Goal: Information Seeking & Learning: Learn about a topic

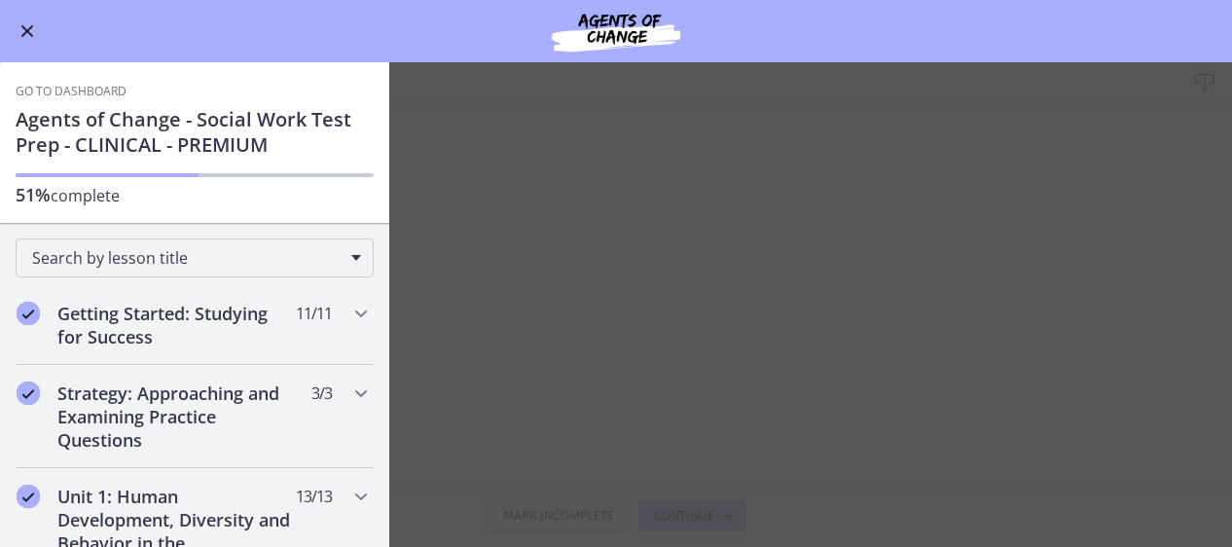
scroll to position [881, 0]
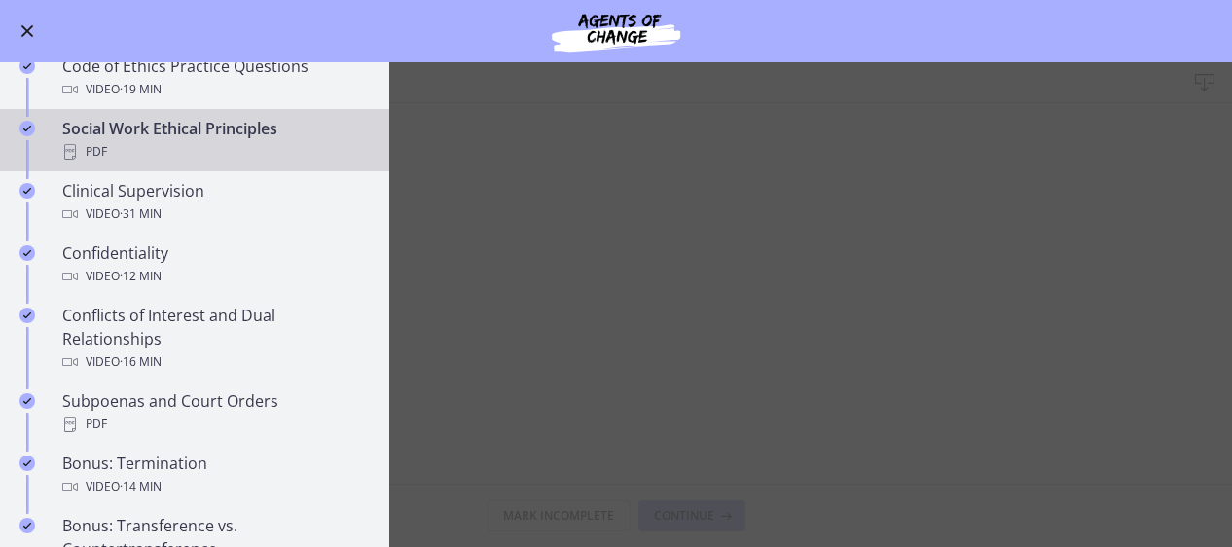
click at [545, 240] on main "Social Work Ethical Principles Download Enable fullscreen Mark Incomplete Conti…" at bounding box center [616, 304] width 1232 height 485
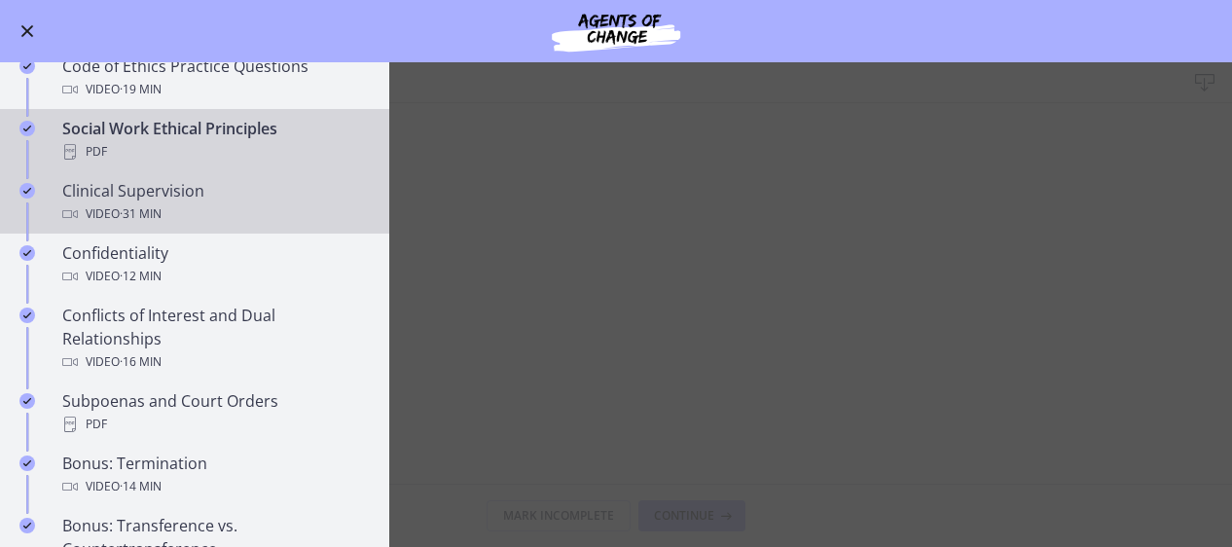
click at [296, 226] on div "Video · 31 min" at bounding box center [214, 213] width 304 height 23
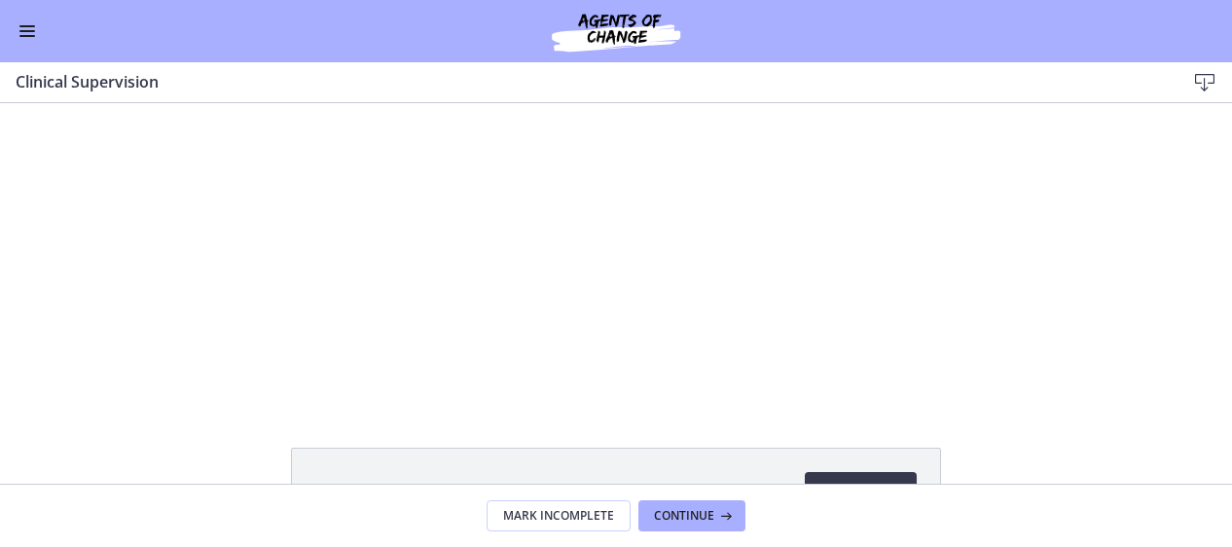
click at [611, 298] on div at bounding box center [616, 253] width 596 height 300
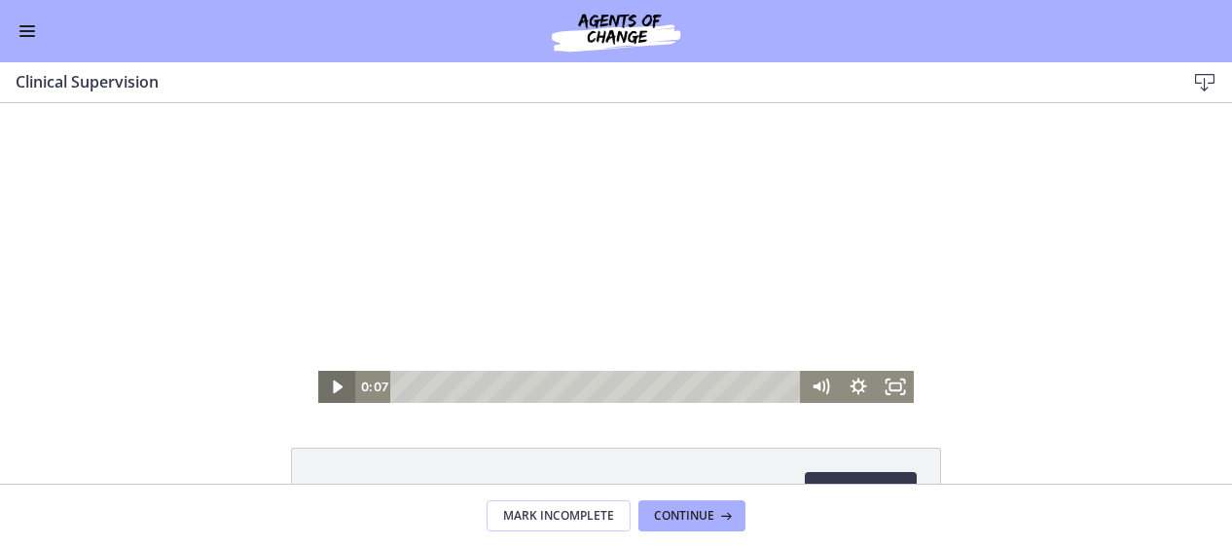
click at [321, 385] on icon "Play Video" at bounding box center [337, 387] width 37 height 32
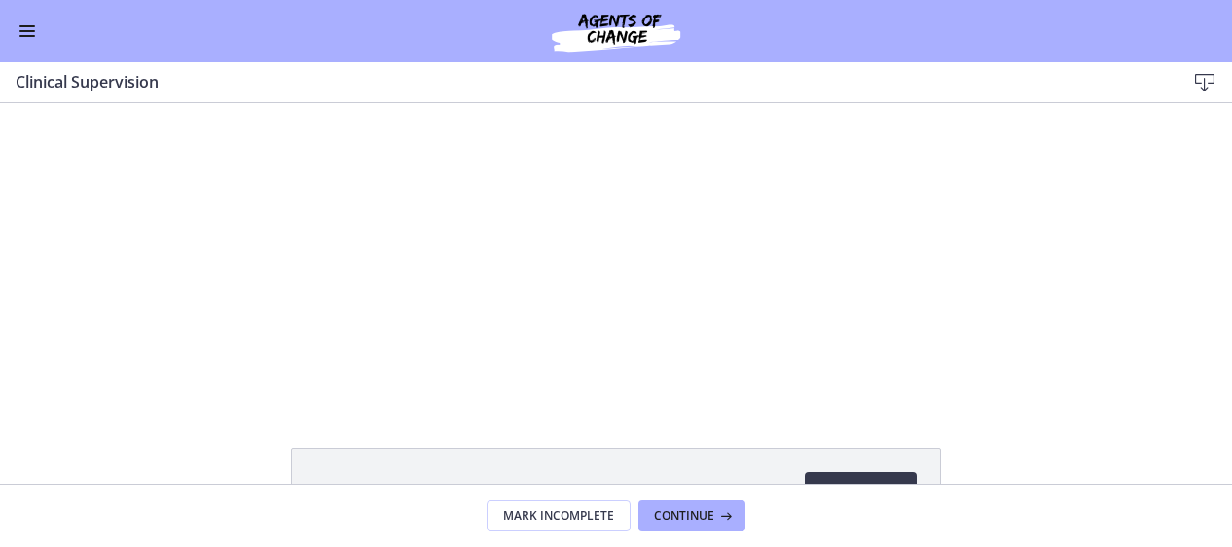
click at [35, 33] on button "Enable menu" at bounding box center [27, 30] width 23 height 23
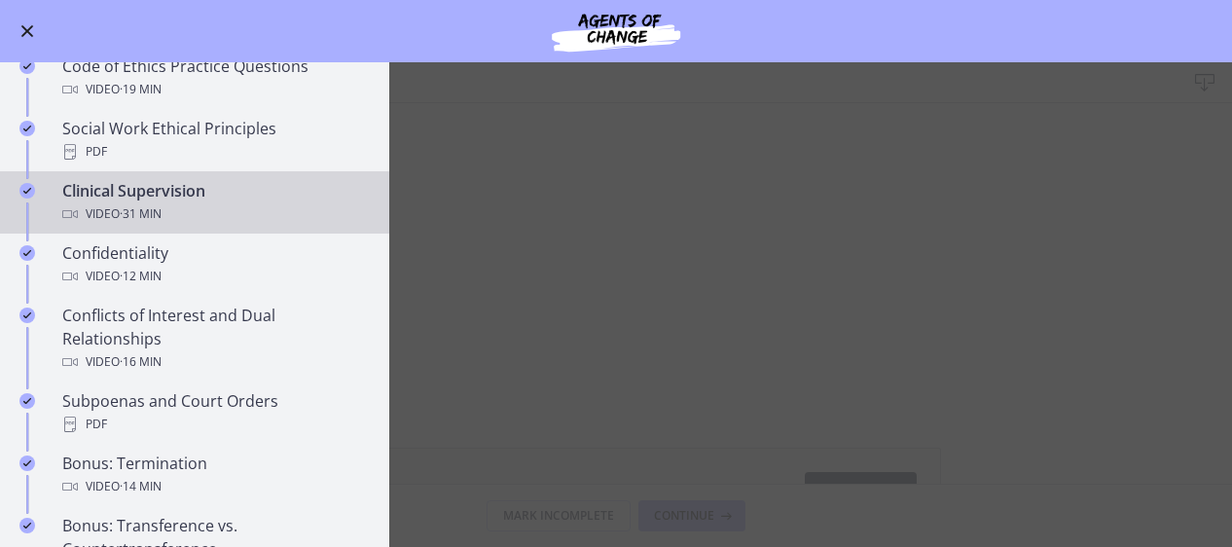
click at [29, 31] on span "Enable menu" at bounding box center [27, 31] width 16 height 2
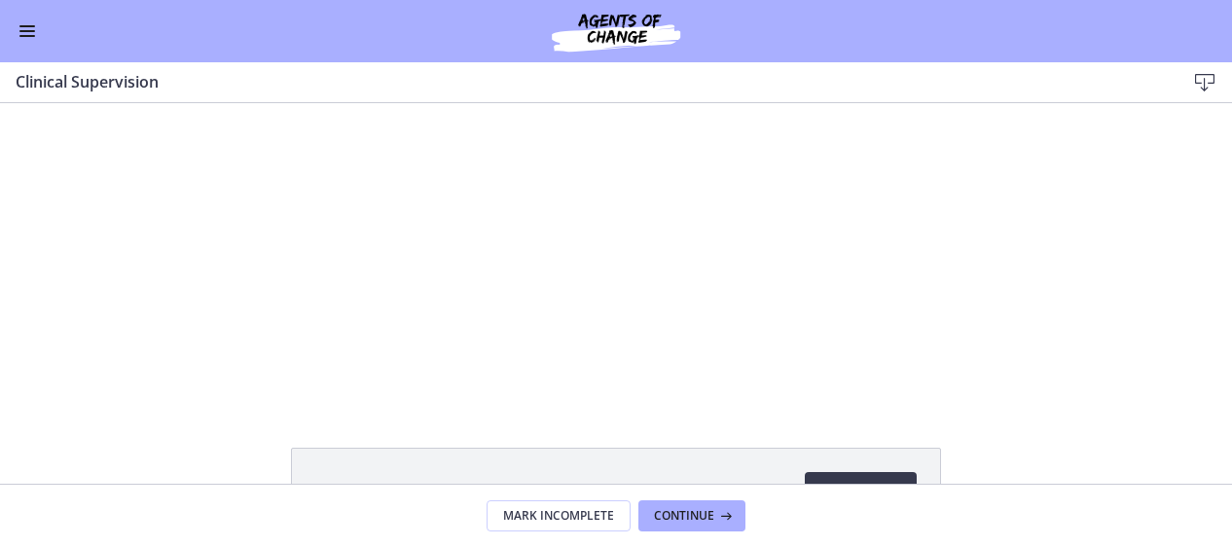
click at [27, 22] on button "Enable menu" at bounding box center [27, 30] width 23 height 23
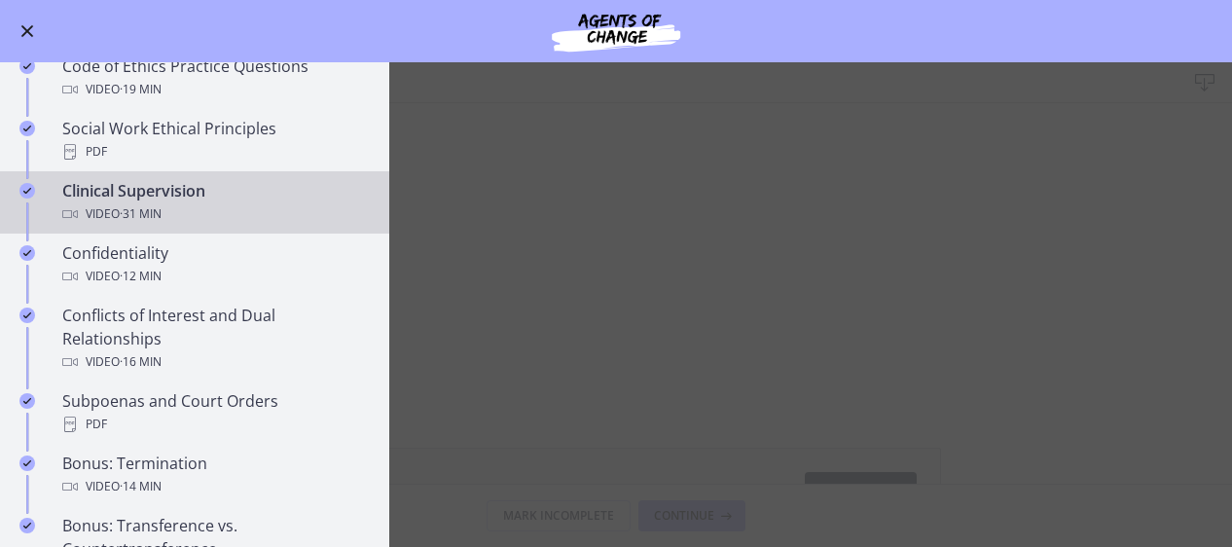
click at [27, 22] on button "Enable menu" at bounding box center [27, 30] width 23 height 23
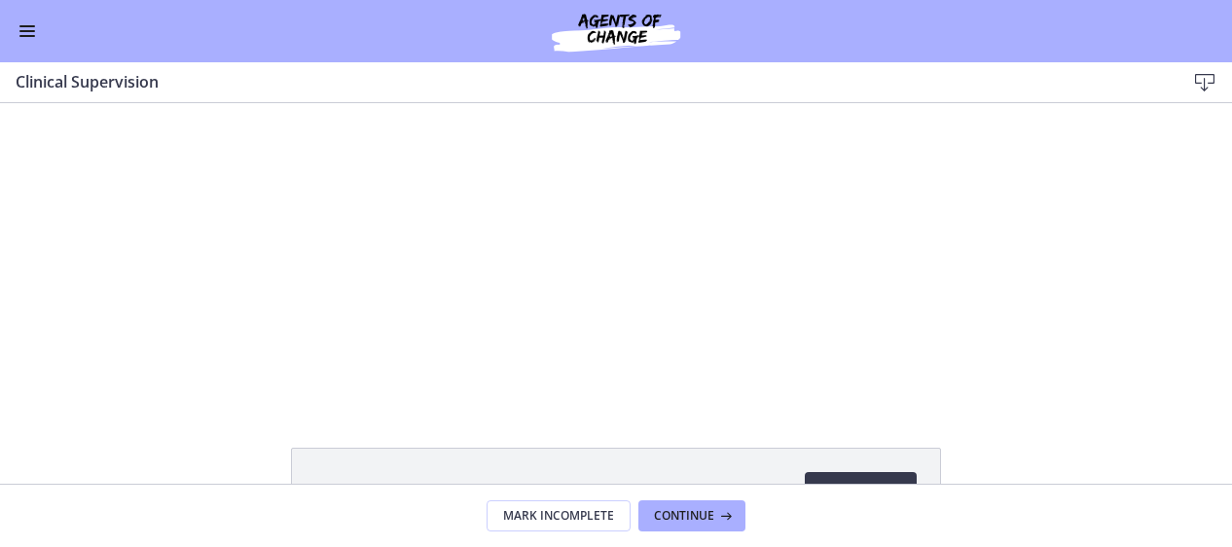
click at [19, 29] on button "Enable menu" at bounding box center [27, 30] width 23 height 23
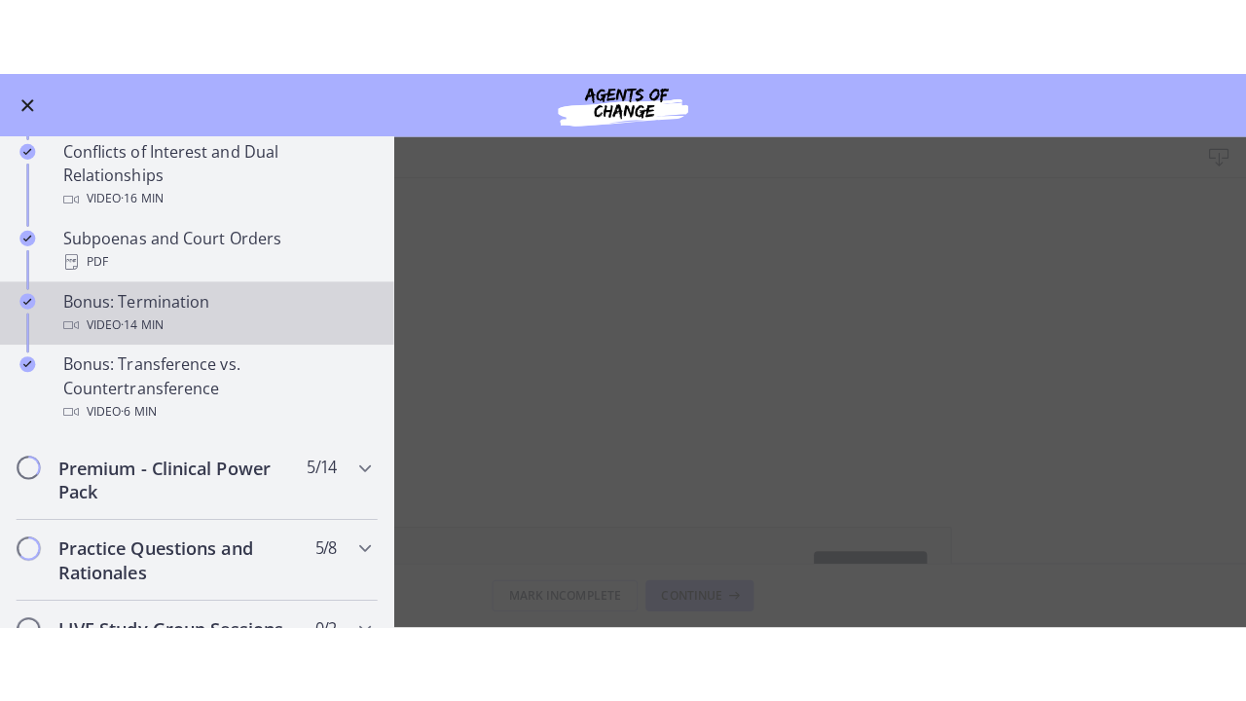
scroll to position [1124, 0]
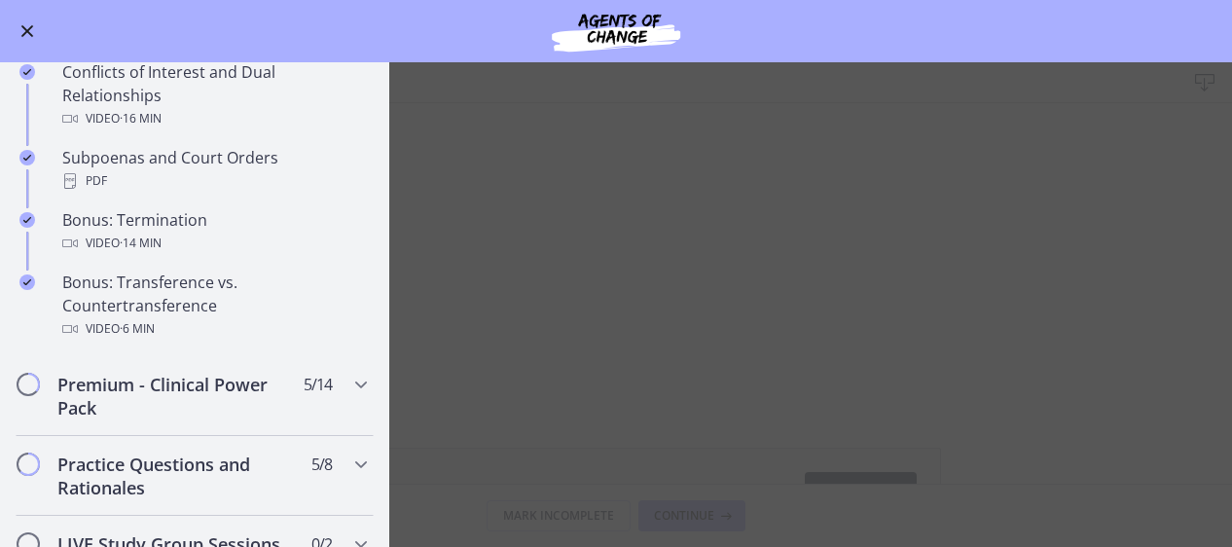
click at [33, 32] on button "Enable menu" at bounding box center [27, 30] width 23 height 23
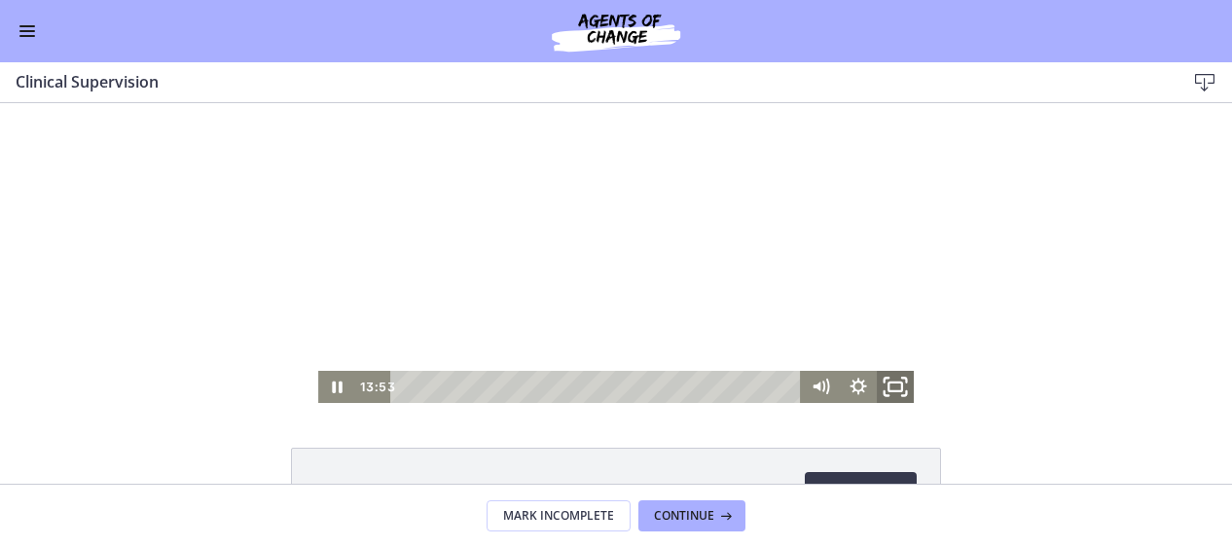
click at [893, 388] on icon "Fullscreen" at bounding box center [895, 387] width 45 height 39
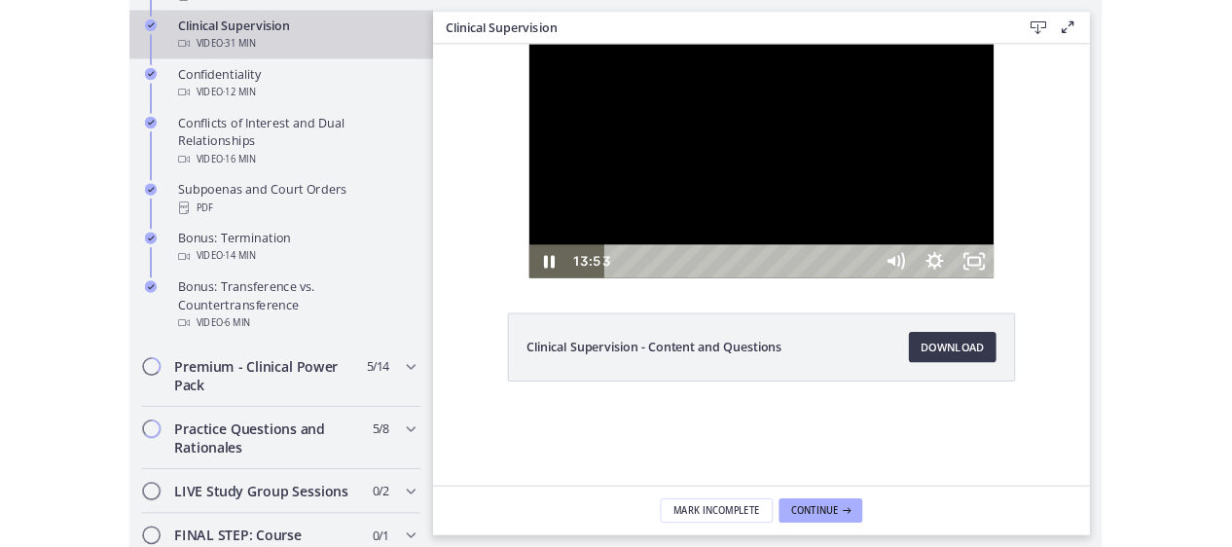
scroll to position [1129, 0]
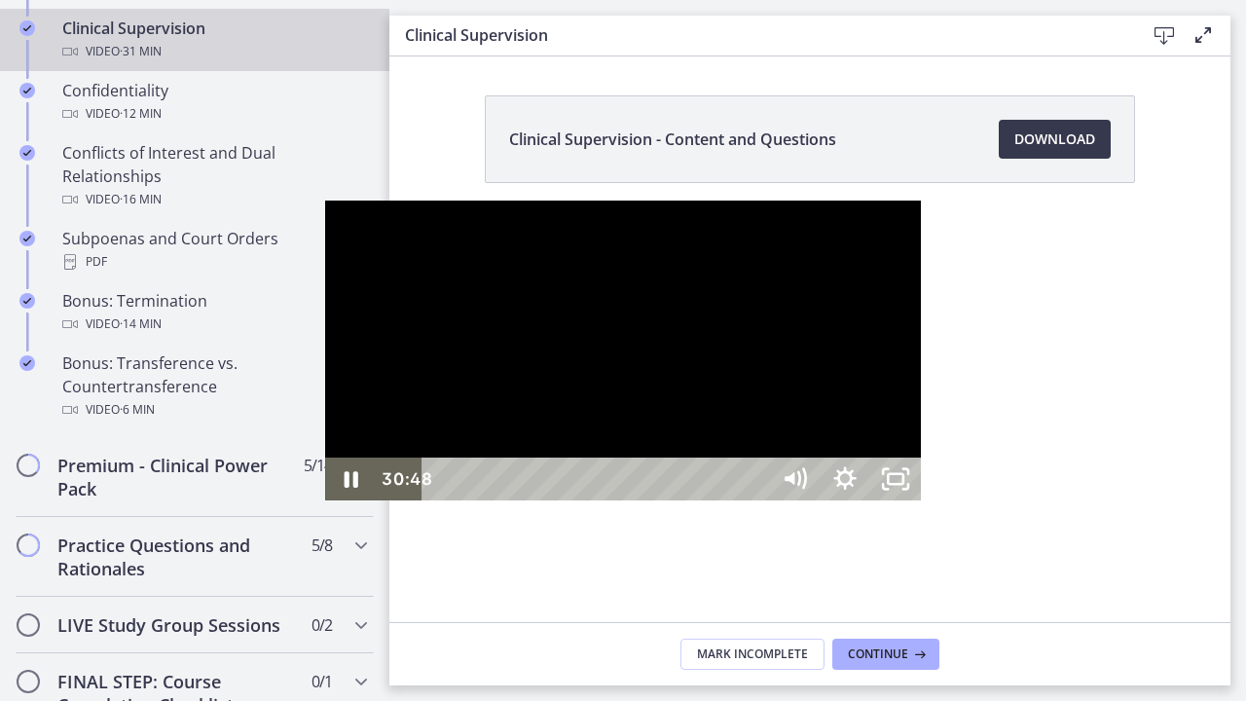
click at [756, 500] on div "30:48" at bounding box center [598, 478] width 316 height 43
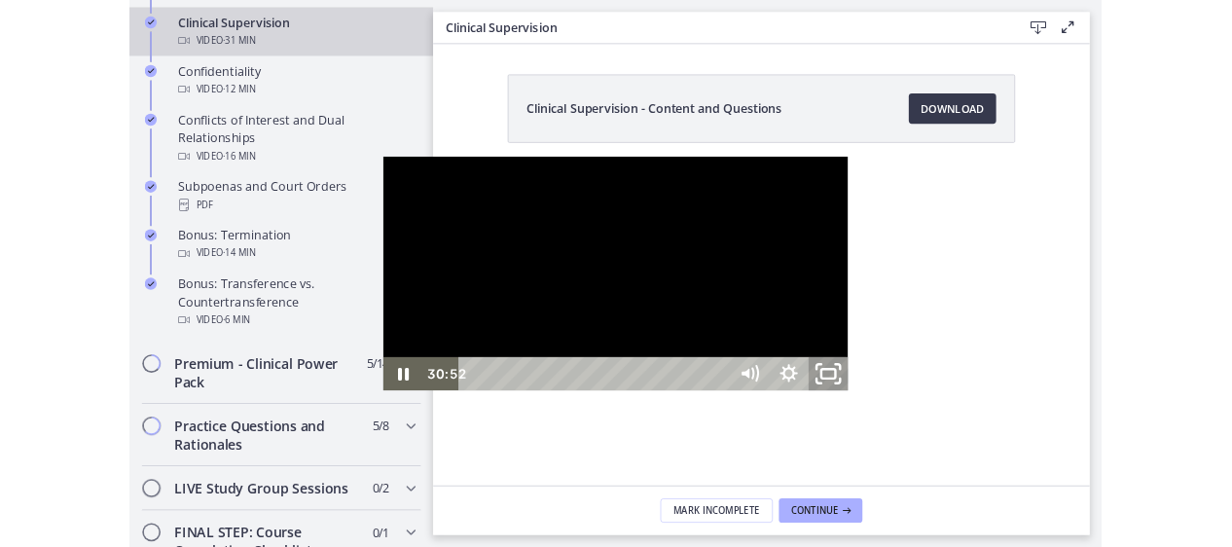
click at [1055, 505] on icon "Unfullscreen" at bounding box center [1025, 480] width 60 height 52
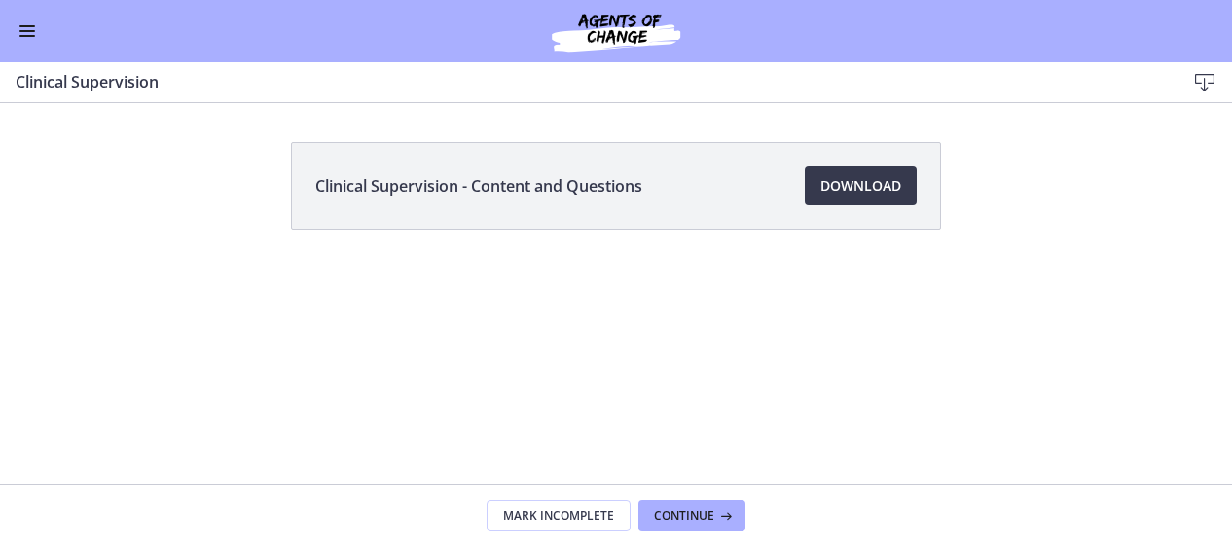
scroll to position [1124, 0]
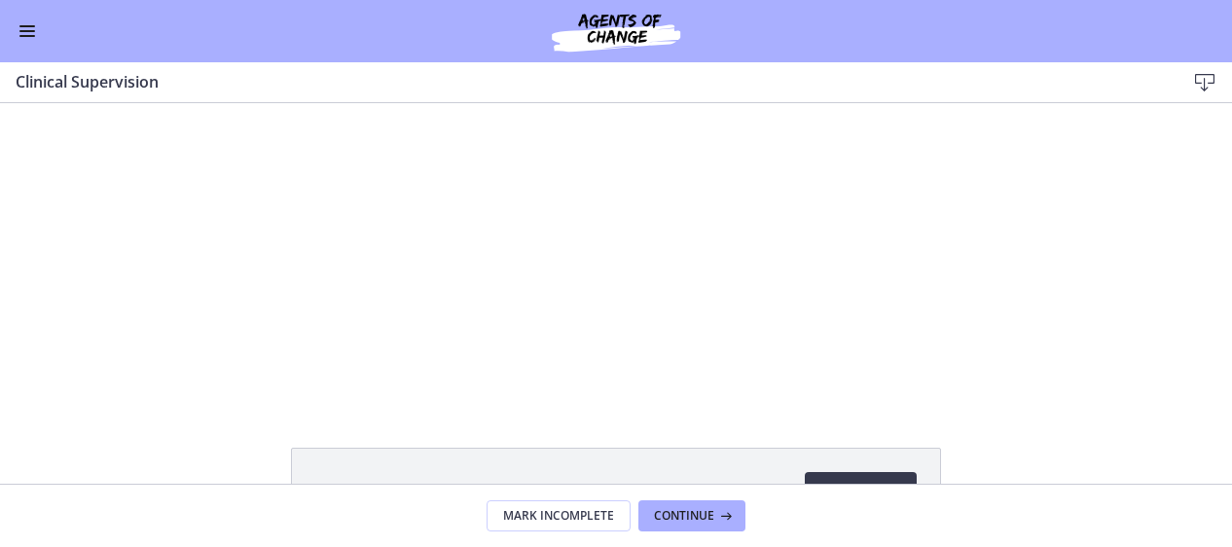
click at [37, 38] on button "Enable menu" at bounding box center [27, 30] width 23 height 23
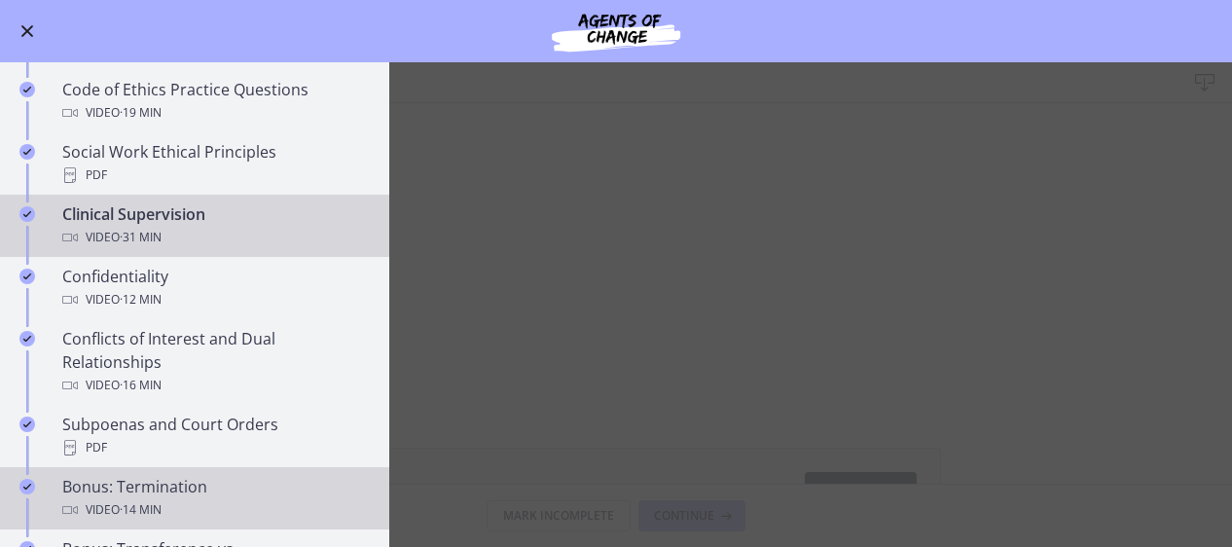
scroll to position [856, 0]
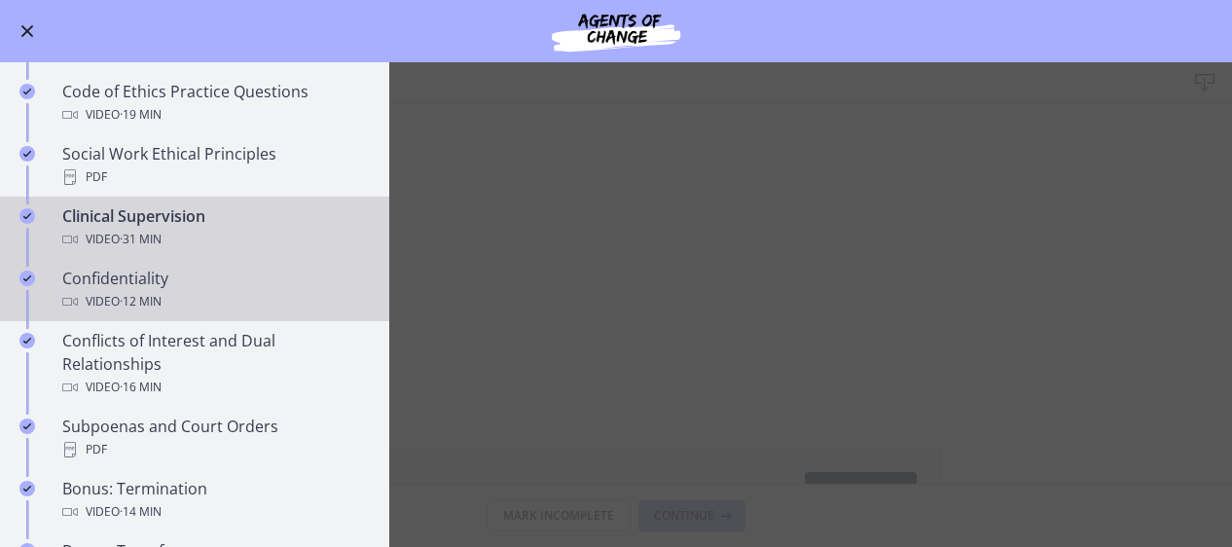
click at [214, 287] on div "Confidentiality Video · 12 min" at bounding box center [214, 290] width 304 height 47
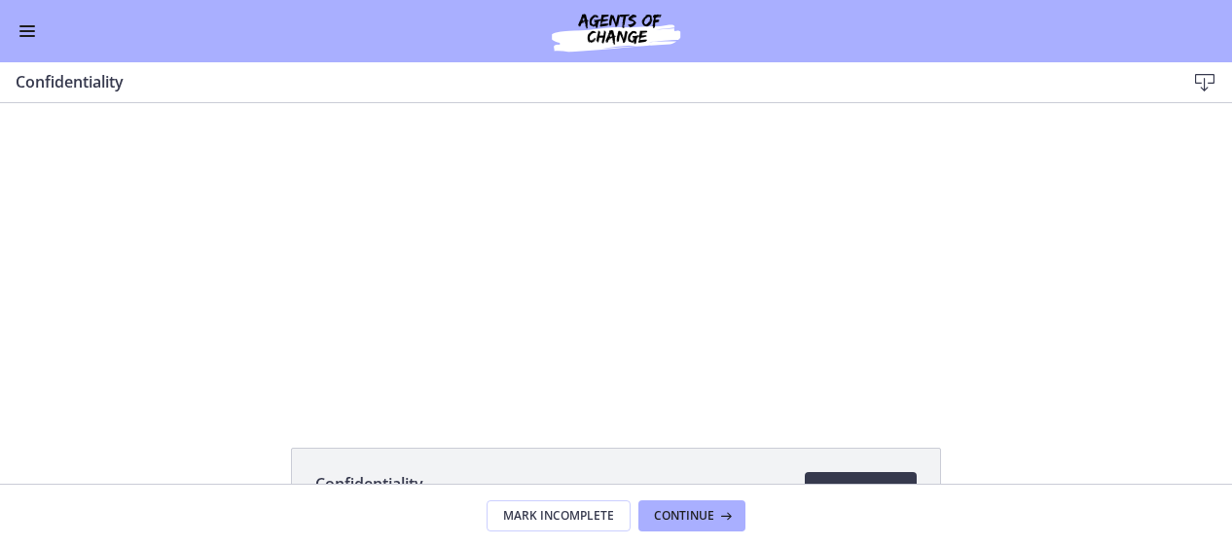
click at [25, 33] on button "Enable menu" at bounding box center [27, 30] width 23 height 23
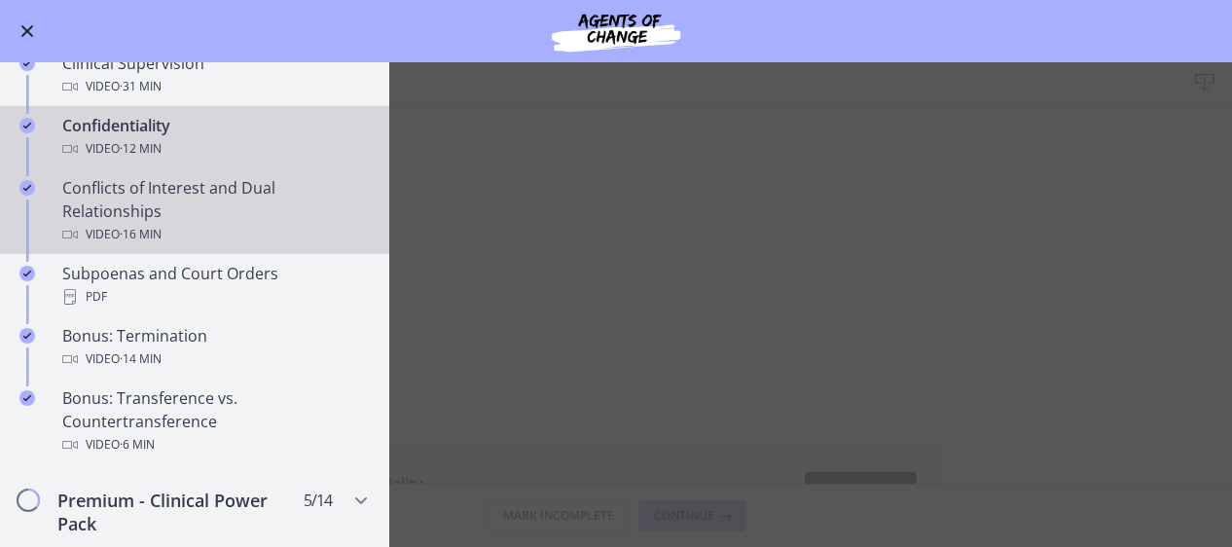
scroll to position [1009, 0]
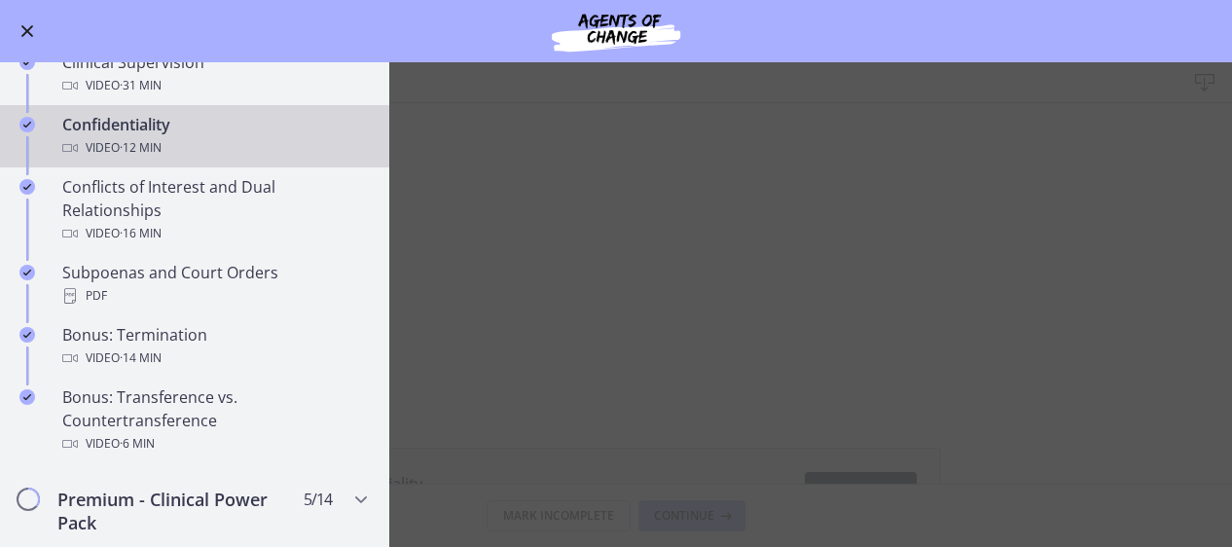
click at [35, 29] on button "Enable menu" at bounding box center [27, 30] width 23 height 23
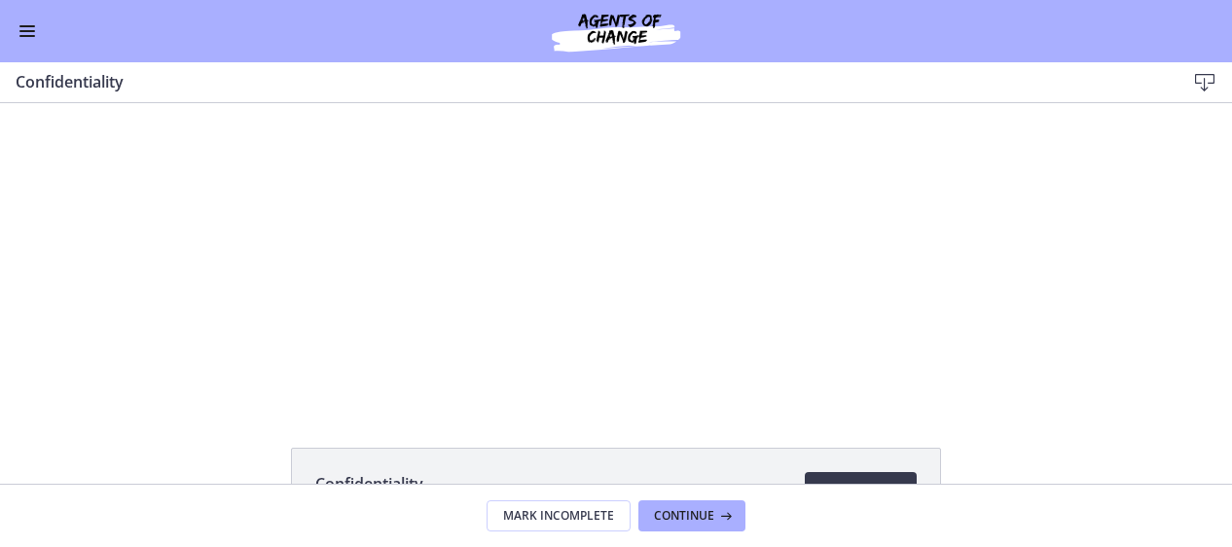
click at [29, 32] on button "Enable menu" at bounding box center [27, 30] width 23 height 23
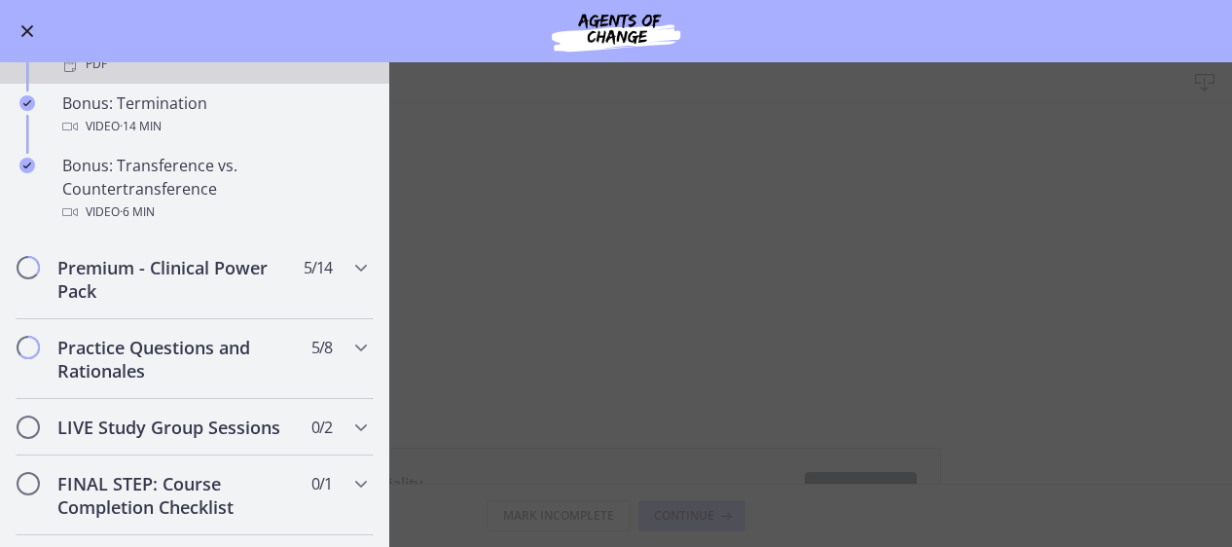
scroll to position [1250, 0]
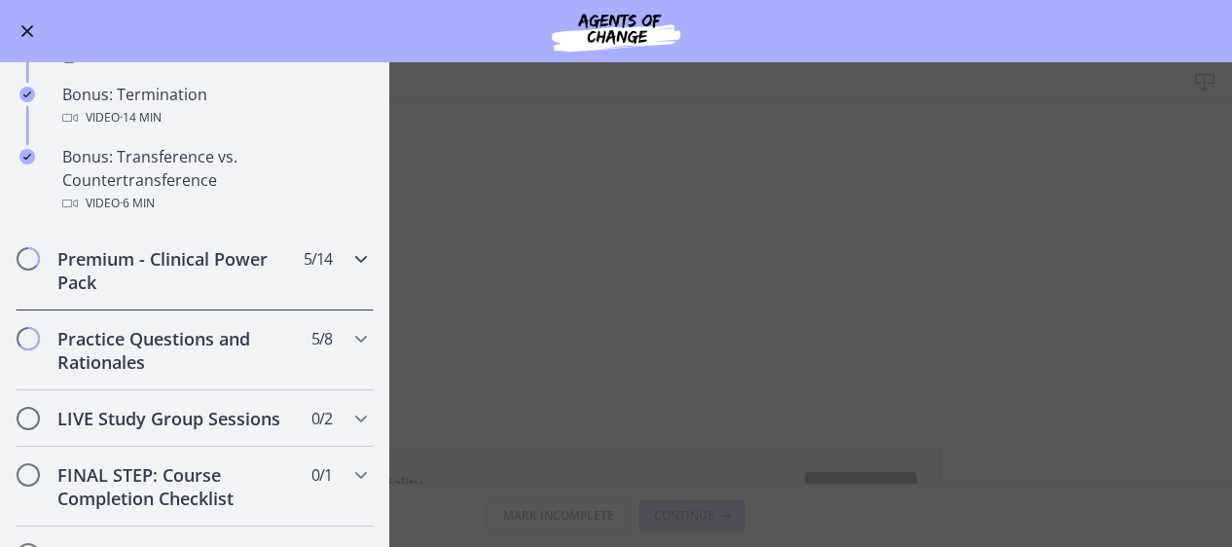
click at [200, 273] on h2 "Premium - Clinical Power Pack" at bounding box center [175, 270] width 237 height 47
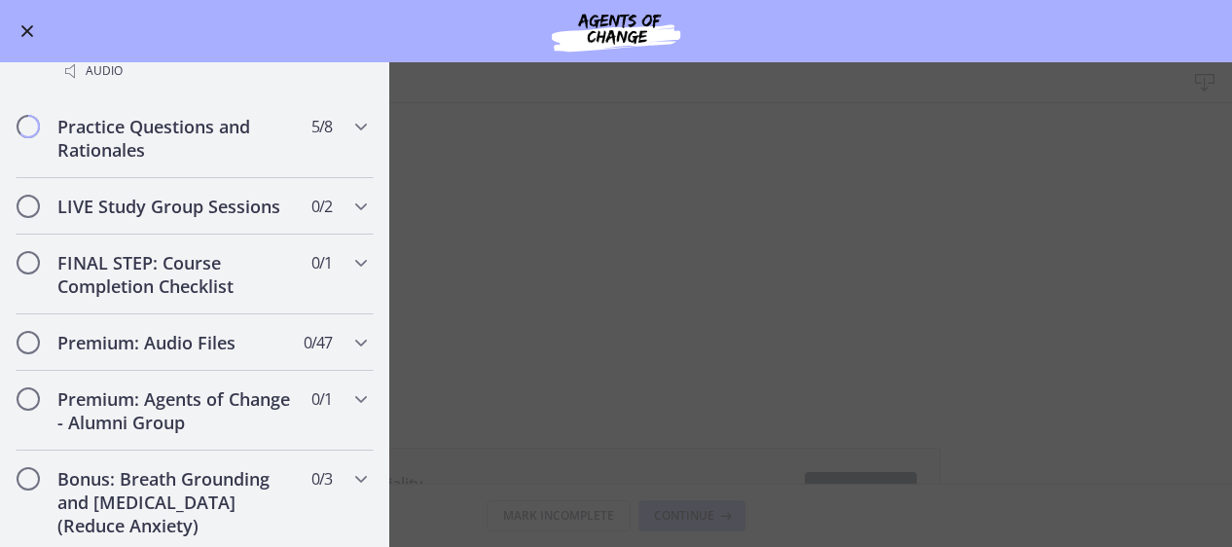
scroll to position [1823, 0]
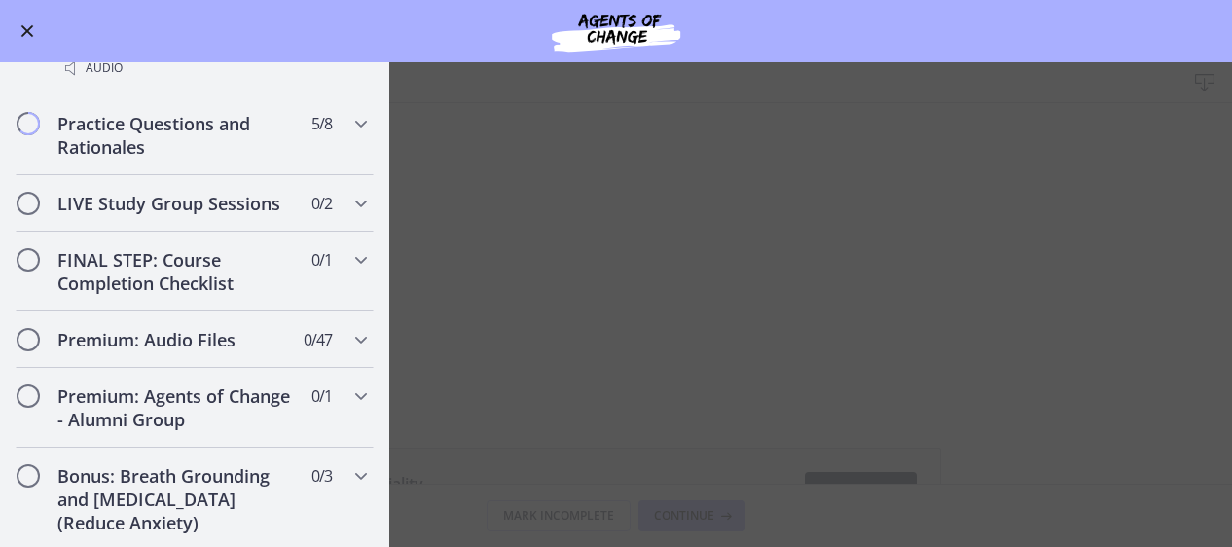
click at [21, 25] on span "Enable menu" at bounding box center [27, 31] width 13 height 13
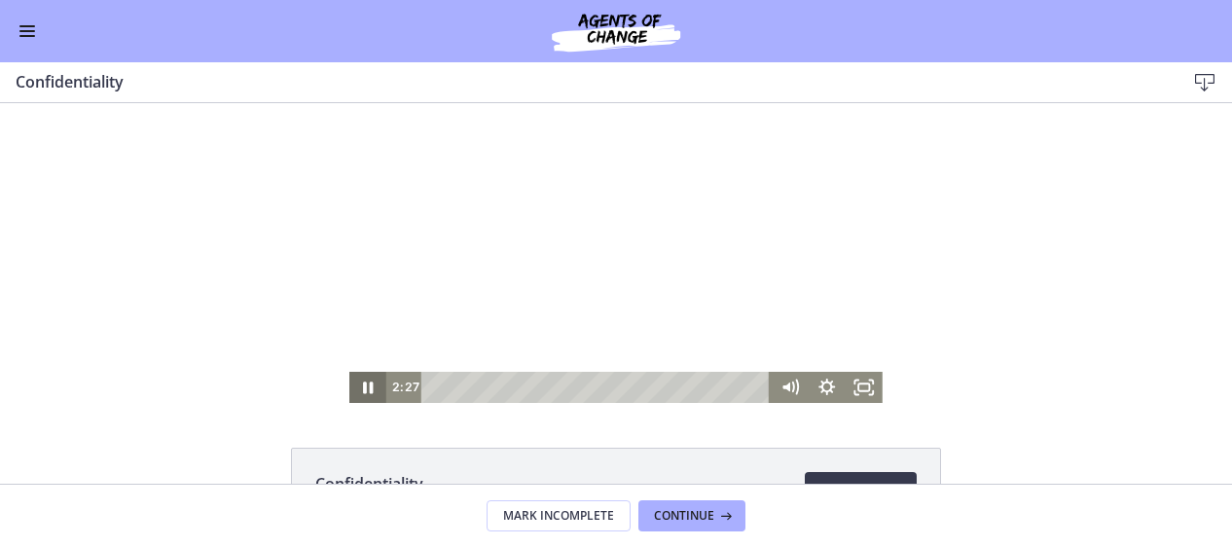
click at [364, 383] on icon "Pause" at bounding box center [369, 388] width 10 height 12
click at [365, 390] on icon "Play Video" at bounding box center [370, 387] width 10 height 13
click at [459, 334] on div at bounding box center [615, 253] width 533 height 300
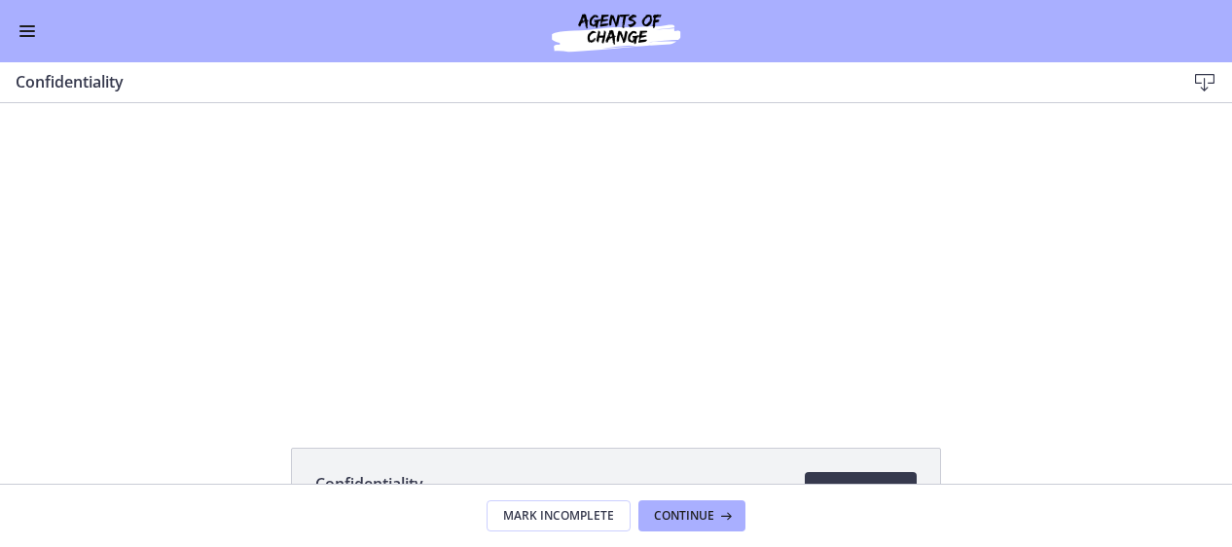
click at [459, 334] on div at bounding box center [615, 253] width 533 height 300
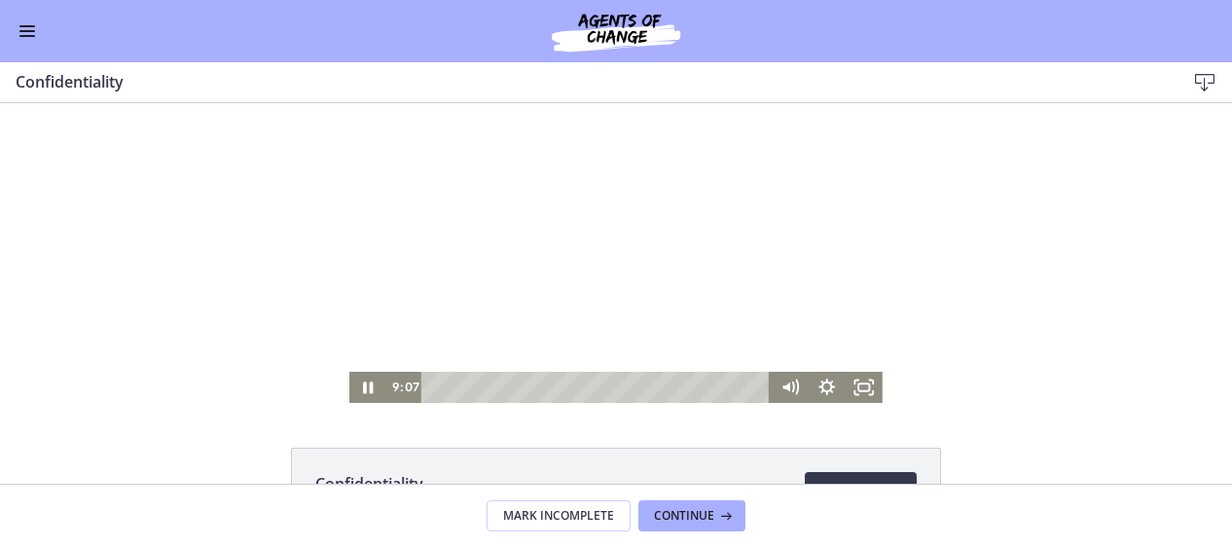
click at [456, 336] on div at bounding box center [615, 253] width 533 height 300
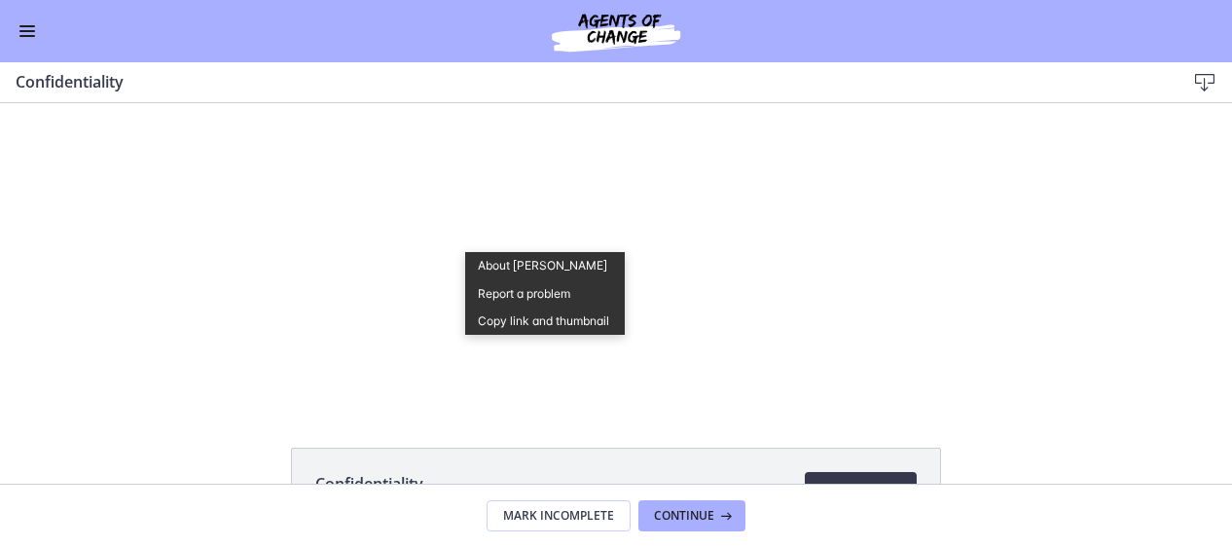
click at [456, 336] on div at bounding box center [615, 253] width 533 height 300
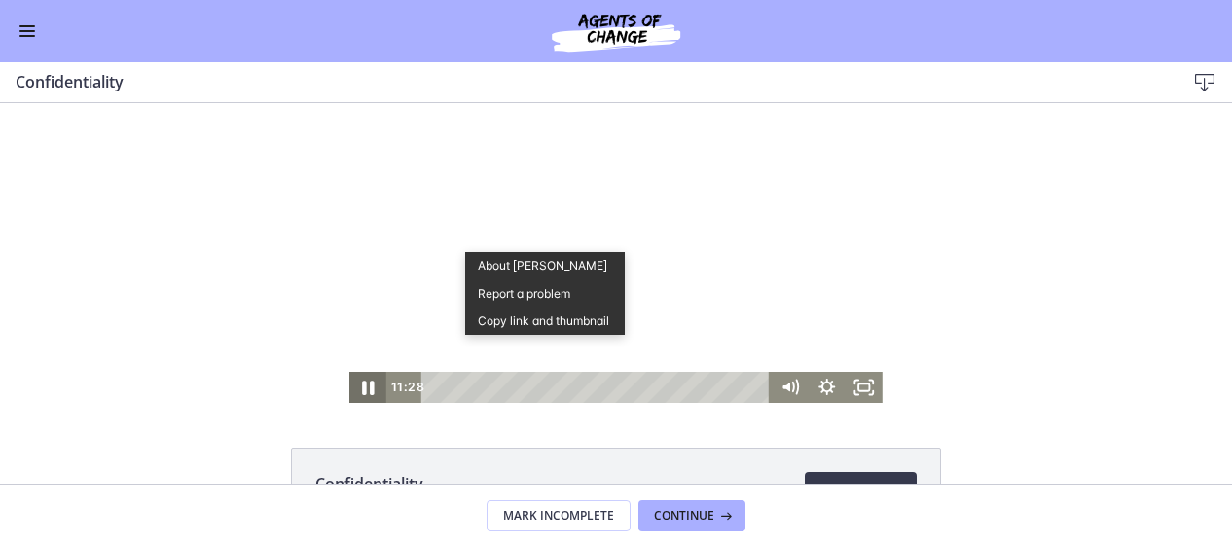
click at [365, 389] on icon "Pause" at bounding box center [369, 388] width 12 height 15
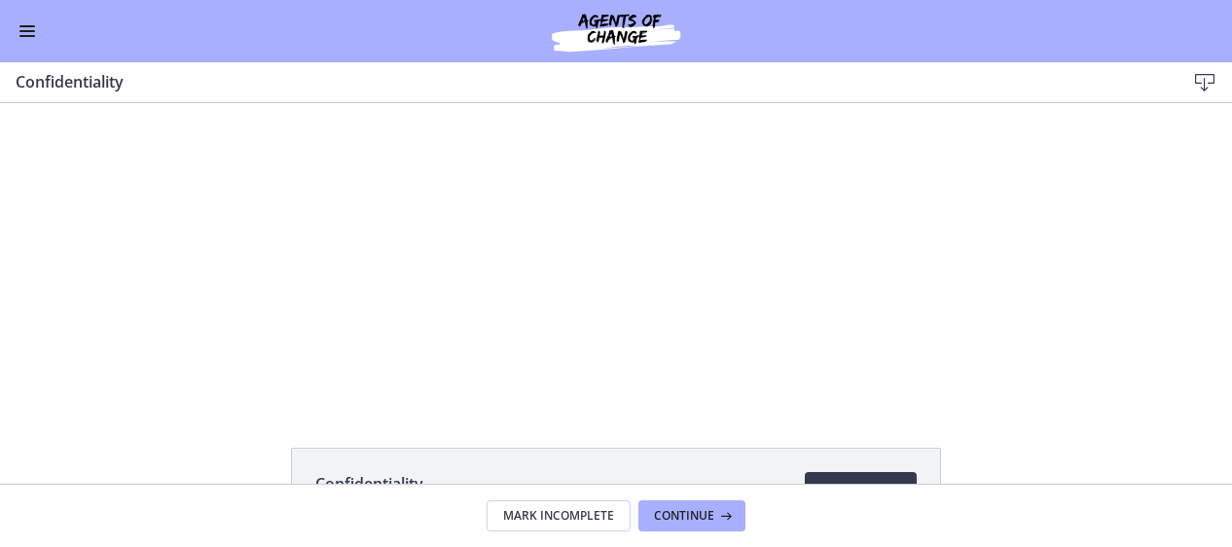
click at [27, 38] on button "Enable menu" at bounding box center [27, 30] width 23 height 23
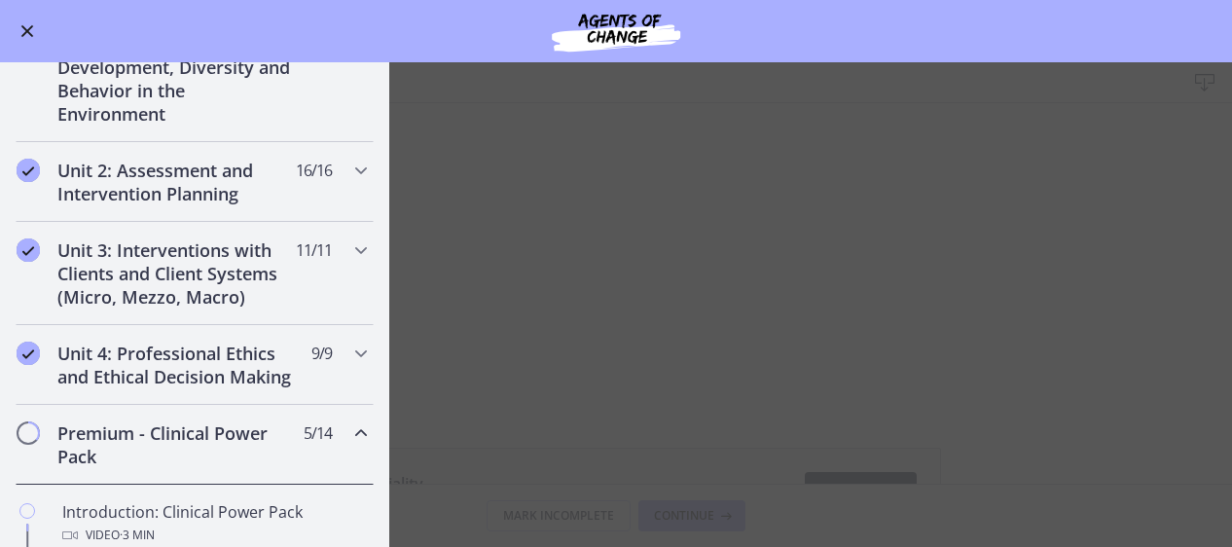
scroll to position [536, 0]
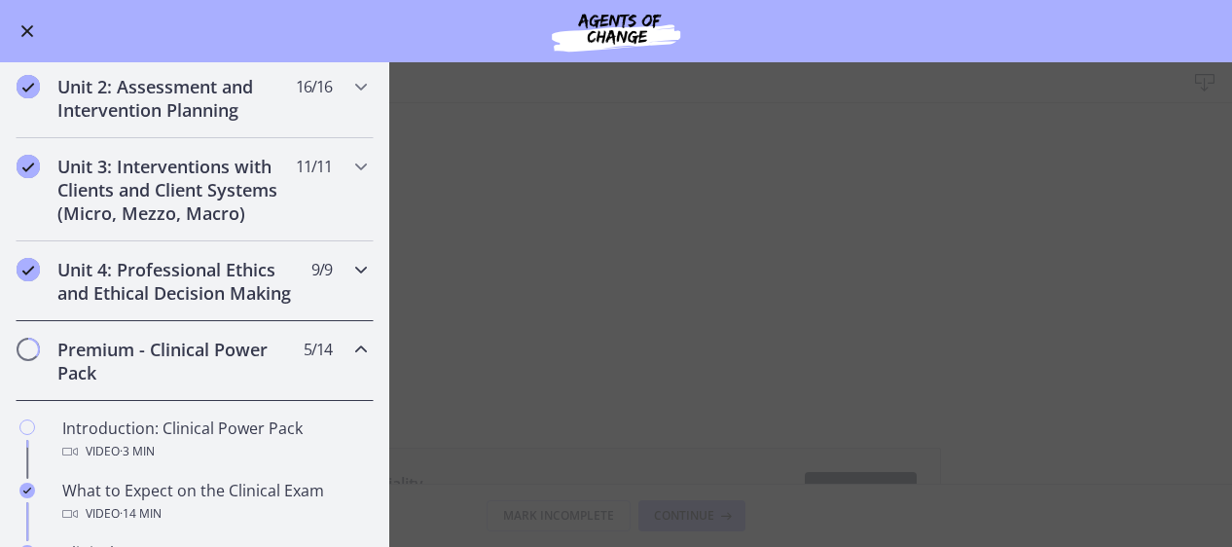
click at [165, 305] on h2 "Unit 4: Professional Ethics and Ethical Decision Making" at bounding box center [175, 281] width 237 height 47
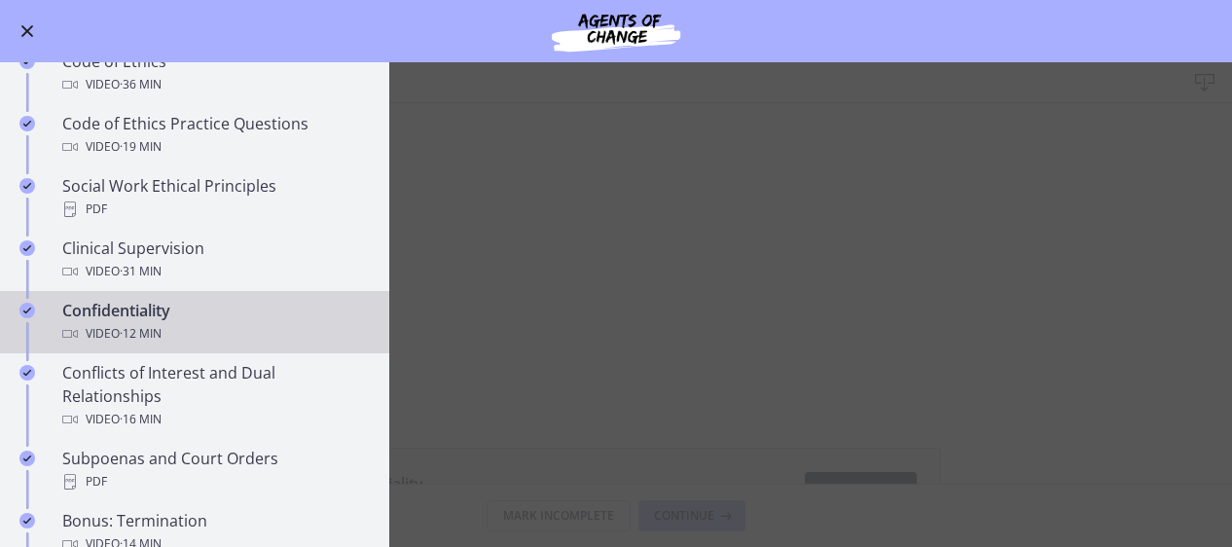
scroll to position [833, 0]
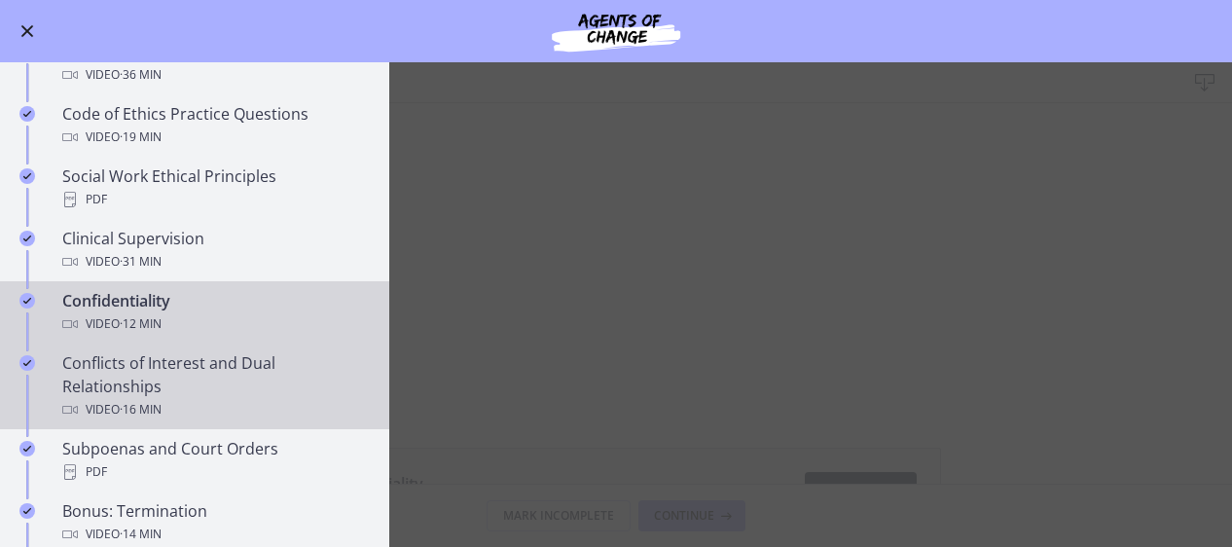
click at [266, 421] on div "Video · 16 min" at bounding box center [214, 409] width 304 height 23
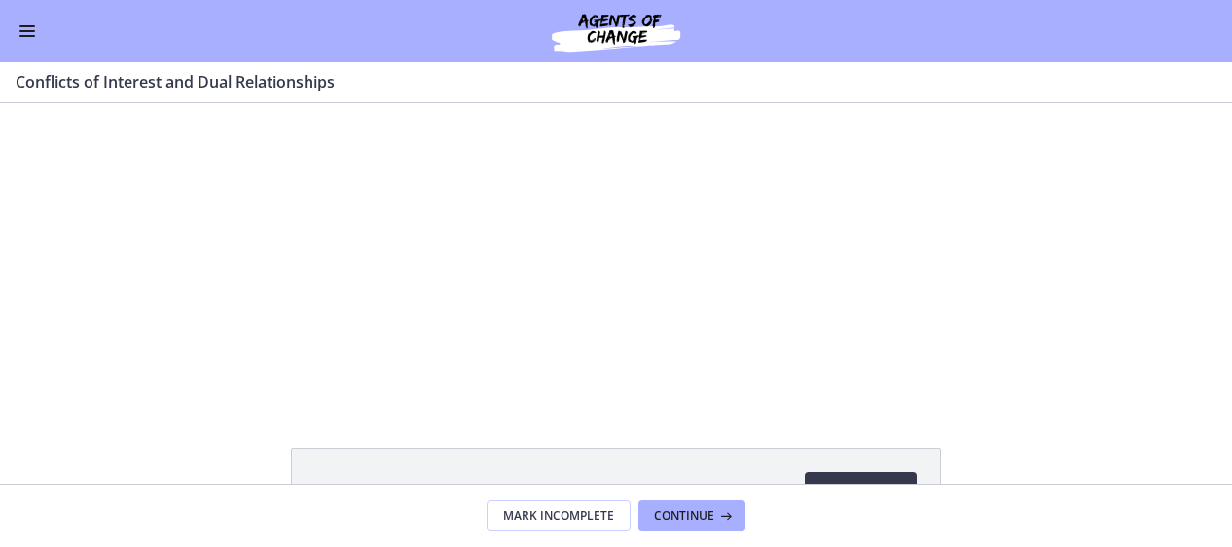
click at [25, 44] on div "Go to Dashboard" at bounding box center [616, 31] width 1232 height 62
click at [30, 34] on button "Enable menu" at bounding box center [27, 30] width 23 height 23
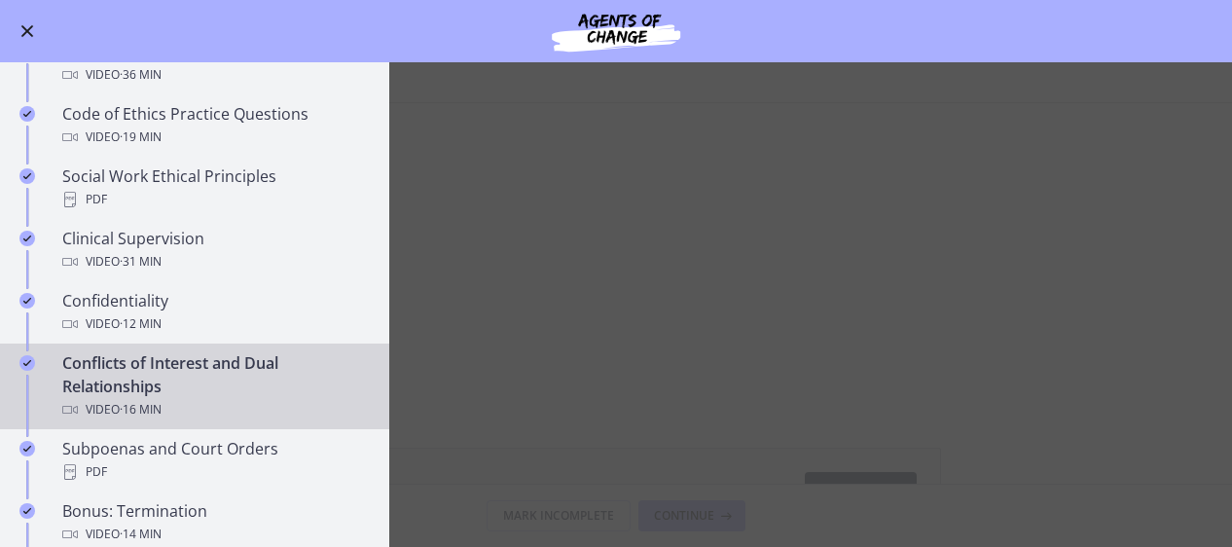
click at [29, 34] on span "Enable menu" at bounding box center [27, 31] width 13 height 13
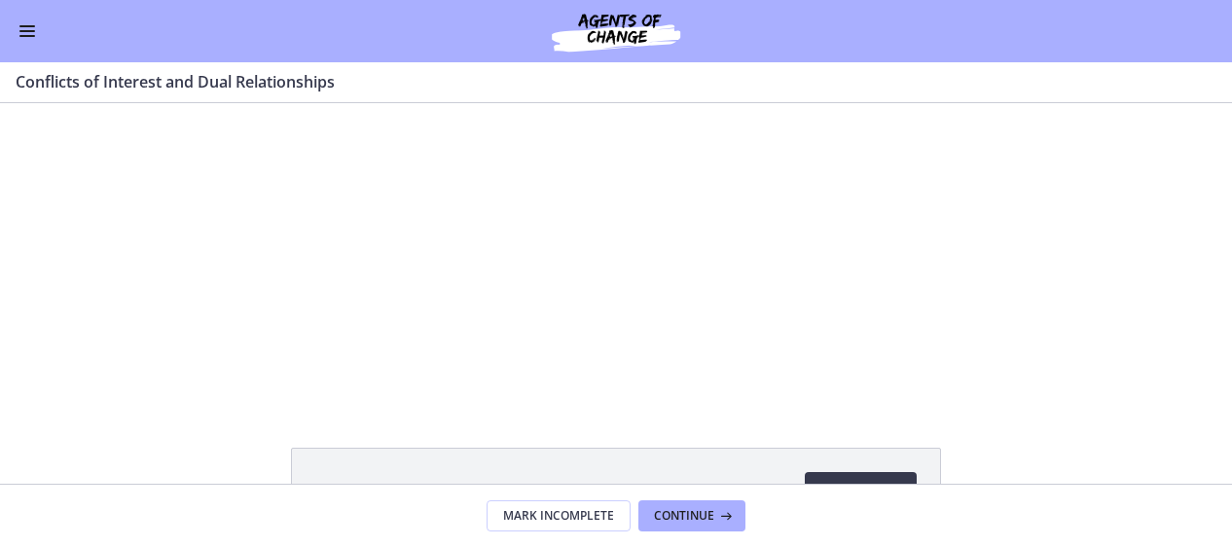
click at [29, 34] on button "Enable menu" at bounding box center [27, 30] width 23 height 23
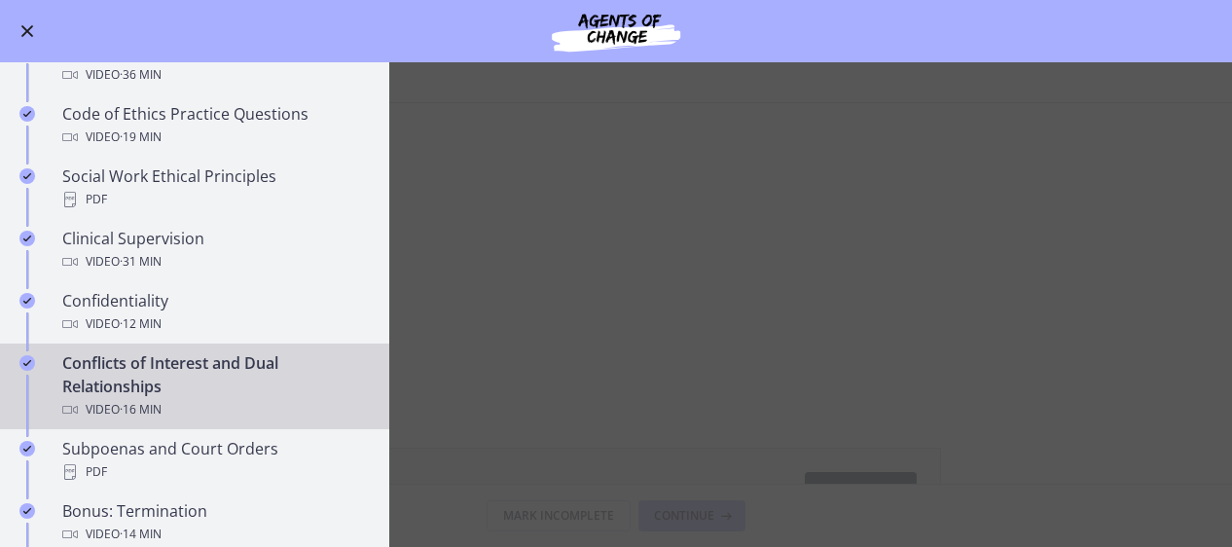
click at [29, 33] on span "Enable menu" at bounding box center [27, 31] width 13 height 13
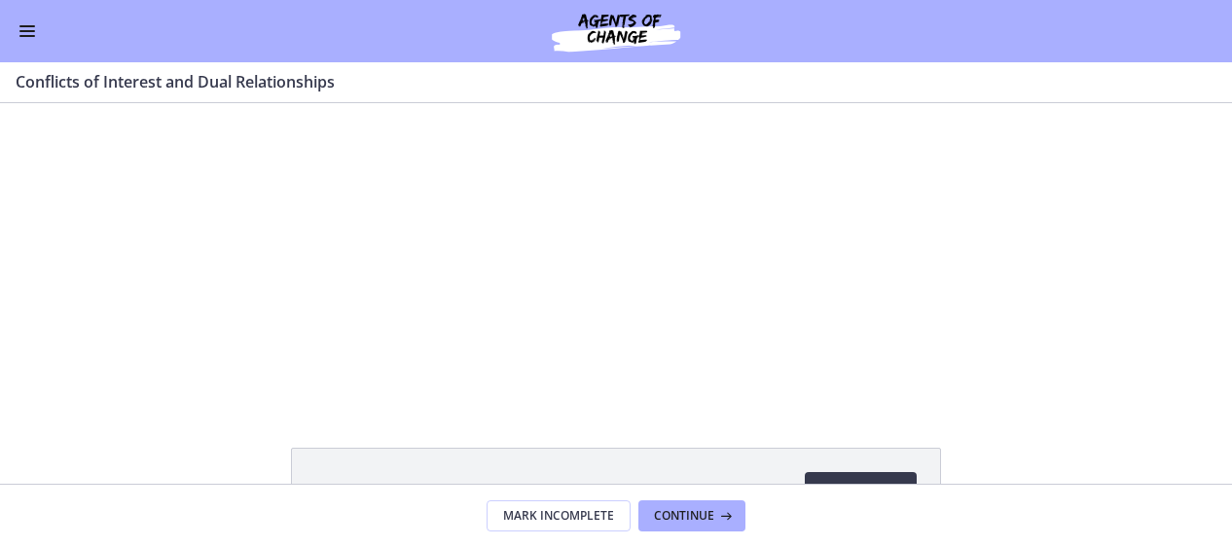
click at [31, 35] on span "Enable menu" at bounding box center [27, 36] width 16 height 2
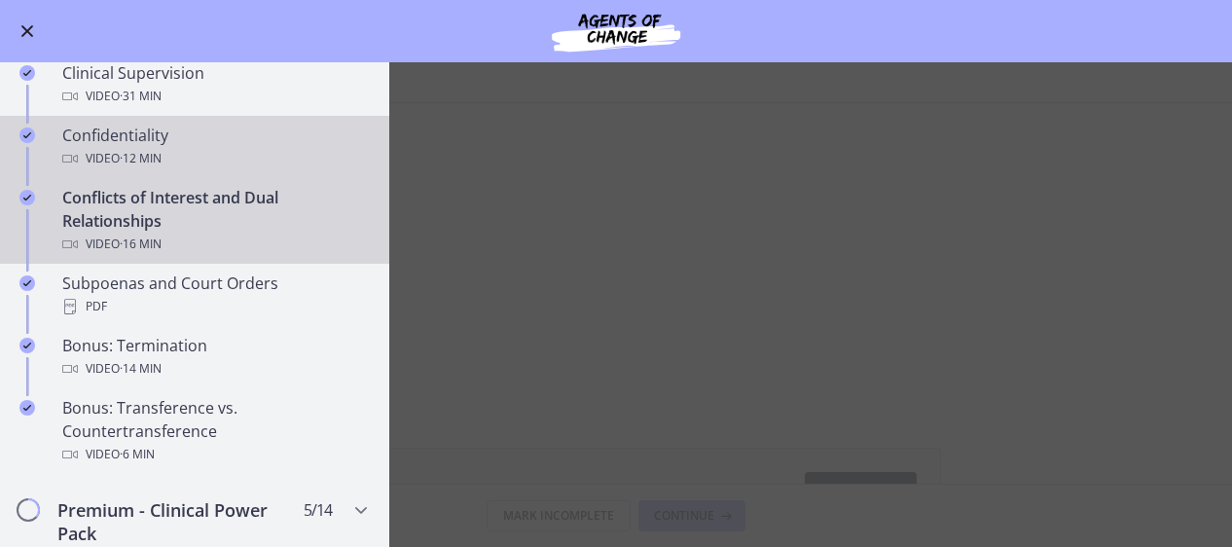
scroll to position [997, 0]
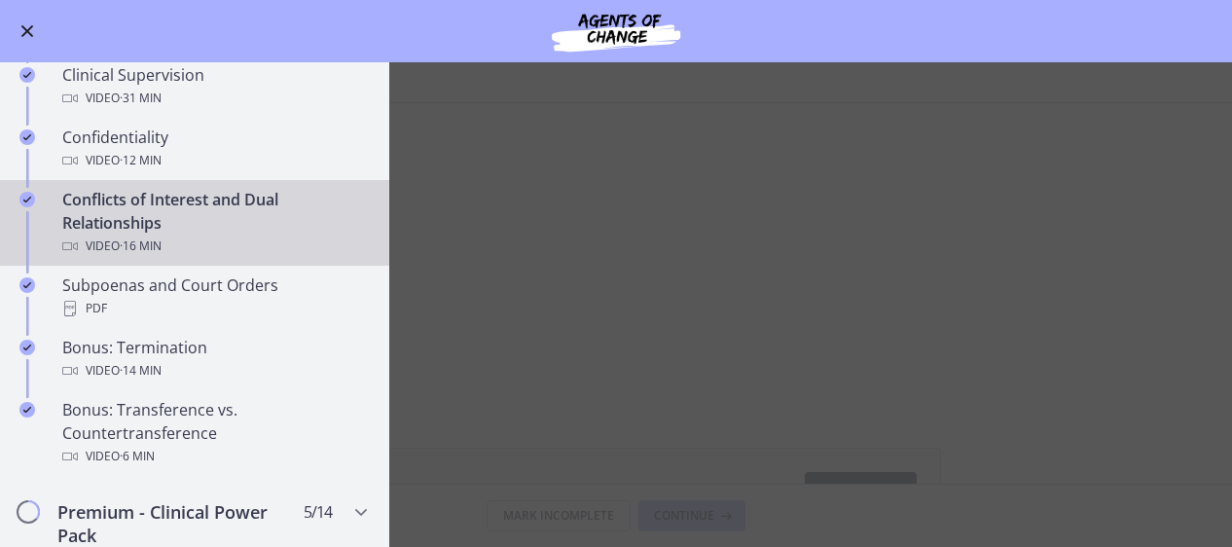
click at [31, 25] on span "Enable menu" at bounding box center [27, 31] width 13 height 13
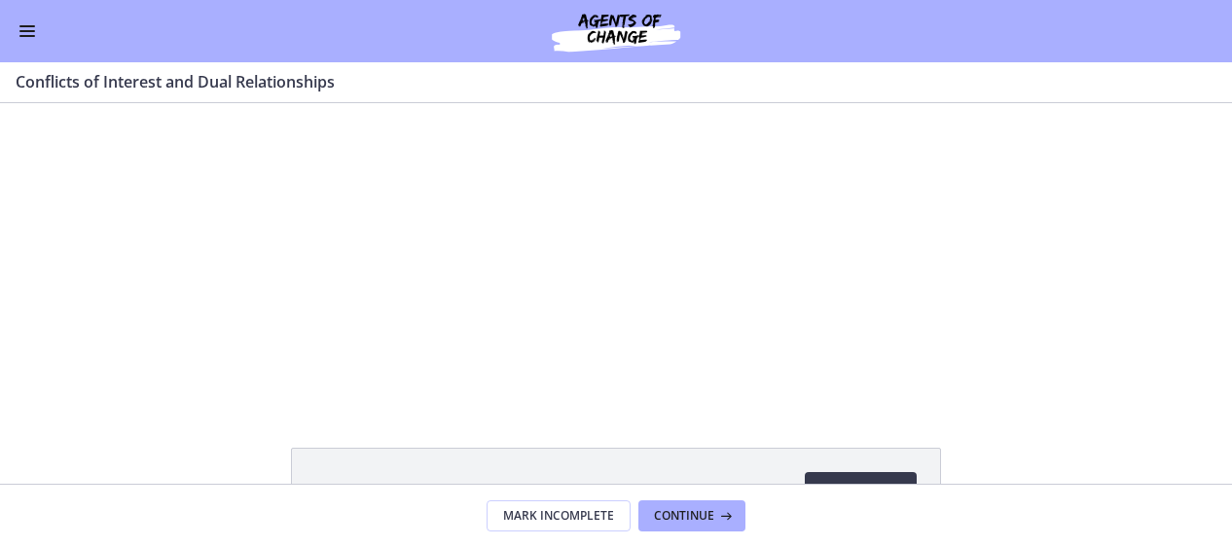
click at [537, 310] on div at bounding box center [615, 253] width 533 height 300
